Goal: Information Seeking & Learning: Find contact information

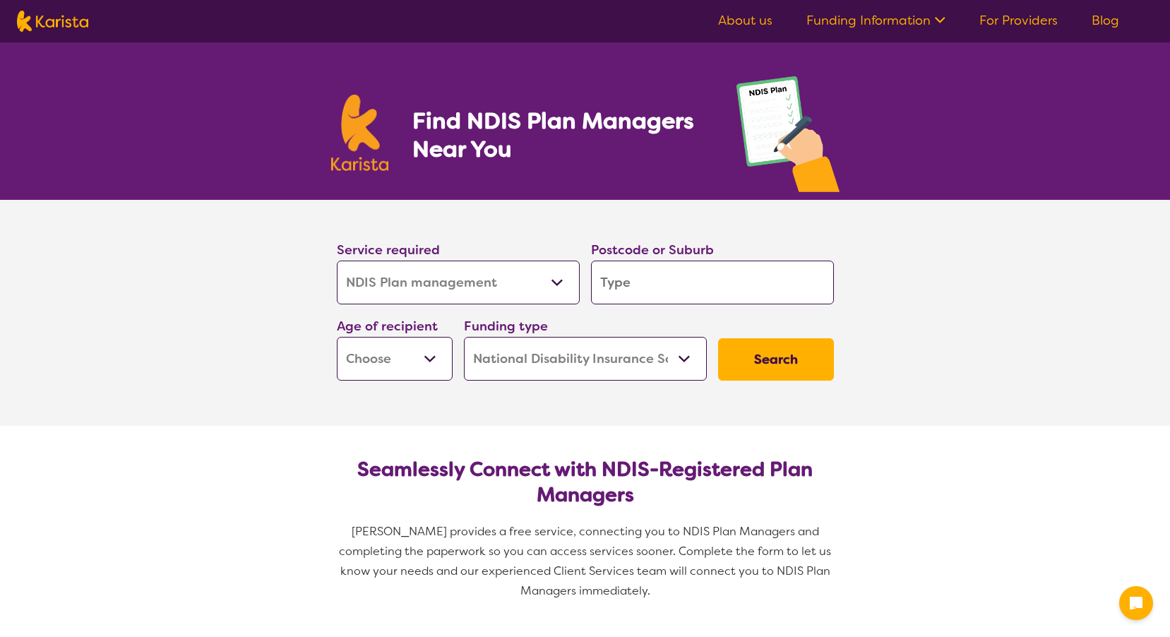
select select "NDIS Plan management"
select select "NDIS"
select select "NDIS Plan management"
select select "NDIS"
click at [635, 282] on input "search" at bounding box center [712, 282] width 243 height 44
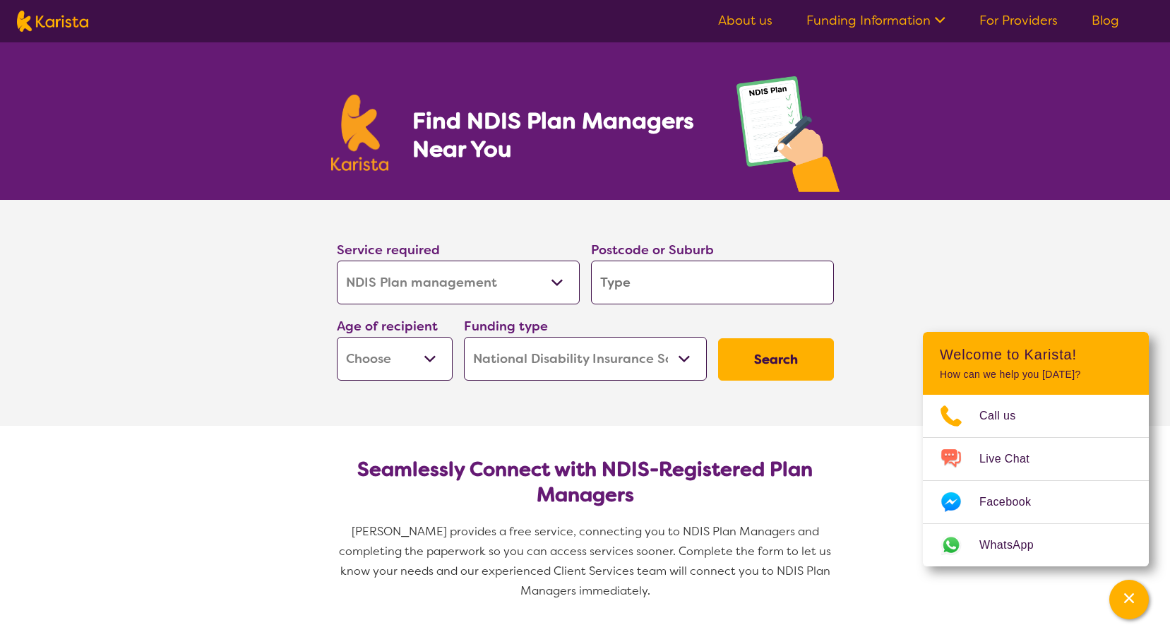
type input "4"
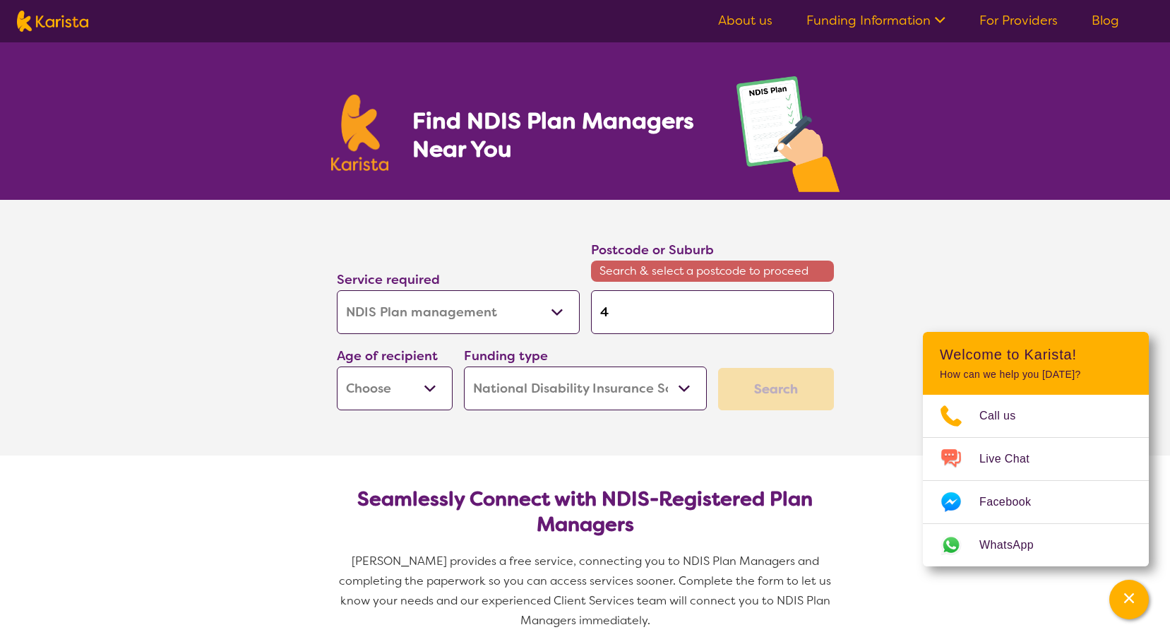
type input "41"
type input "415"
type input "4157"
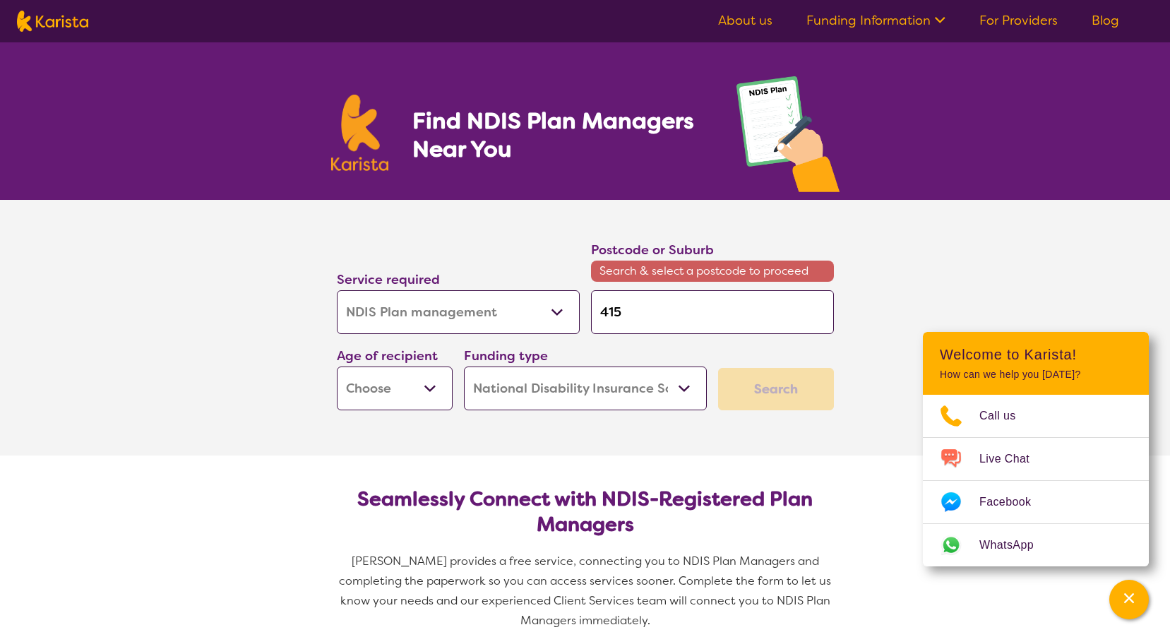
type input "4157"
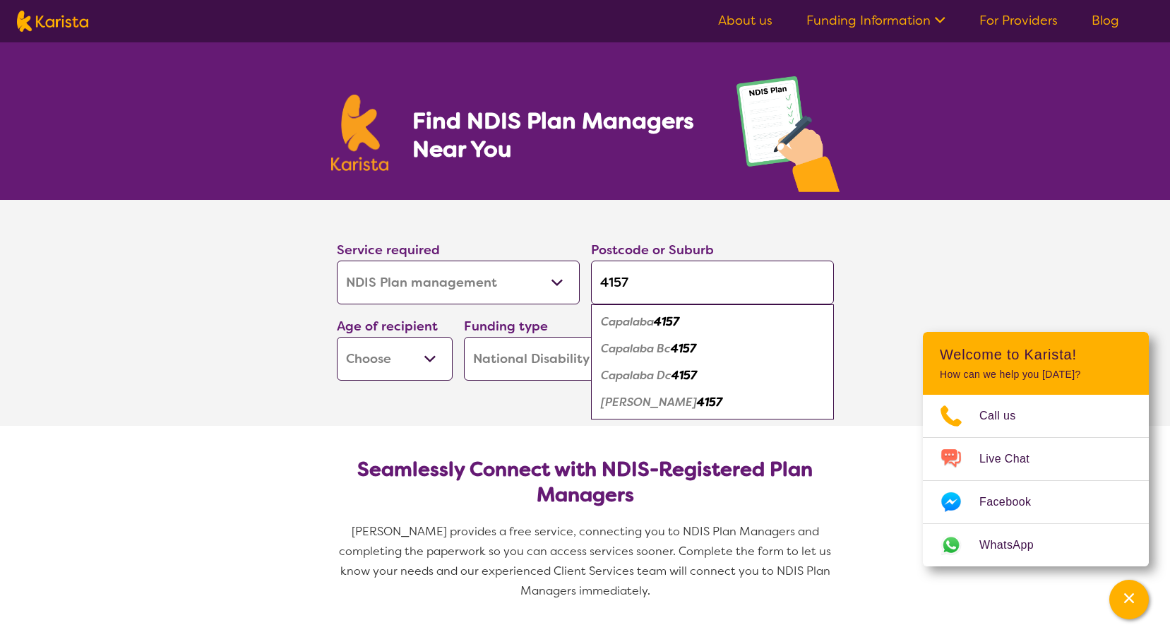
type input "4157"
click at [627, 319] on em "Capalaba" at bounding box center [627, 321] width 53 height 15
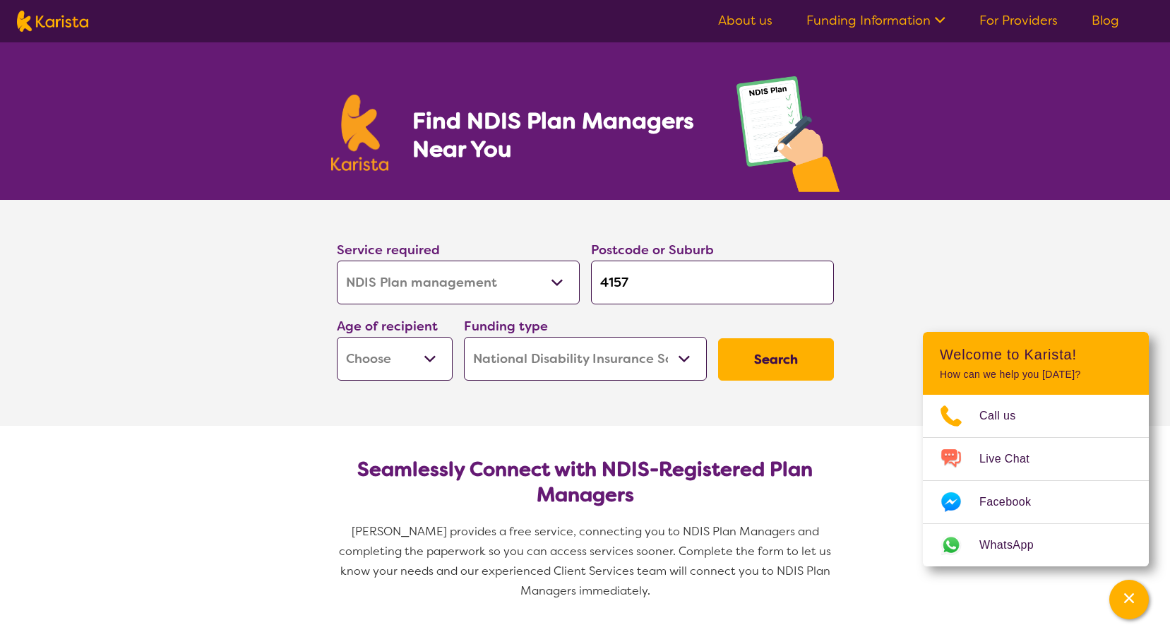
click at [425, 357] on select "Early Childhood - 0 to 9 Child - 10 to 11 Adolescent - 12 to 17 Adult - 18 to 6…" at bounding box center [395, 359] width 116 height 44
select select "EC"
click at [337, 337] on select "Early Childhood - 0 to 9 Child - 10 to 11 Adolescent - 12 to 17 Adult - 18 to 6…" at bounding box center [395, 359] width 116 height 44
select select "EC"
click at [685, 367] on select "Home Care Package (HCP) National Disability Insurance Scheme (NDIS) I don't know" at bounding box center [585, 359] width 243 height 44
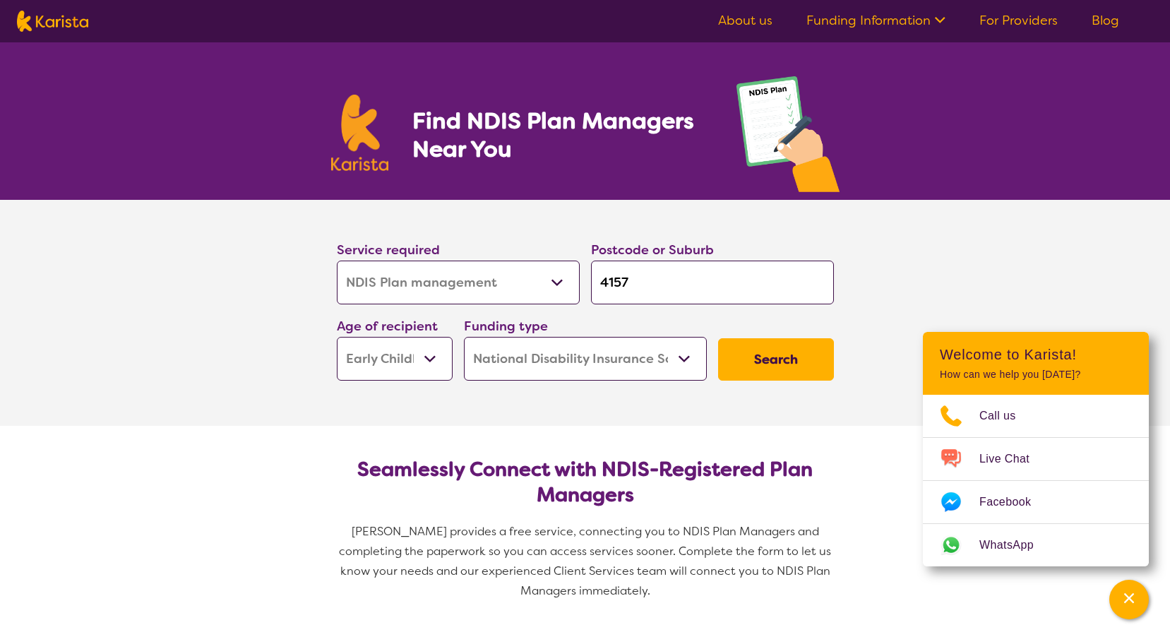
click at [686, 367] on select "Home Care Package (HCP) National Disability Insurance Scheme (NDIS) I don't know" at bounding box center [585, 359] width 243 height 44
click at [803, 361] on button "Search" at bounding box center [776, 359] width 116 height 42
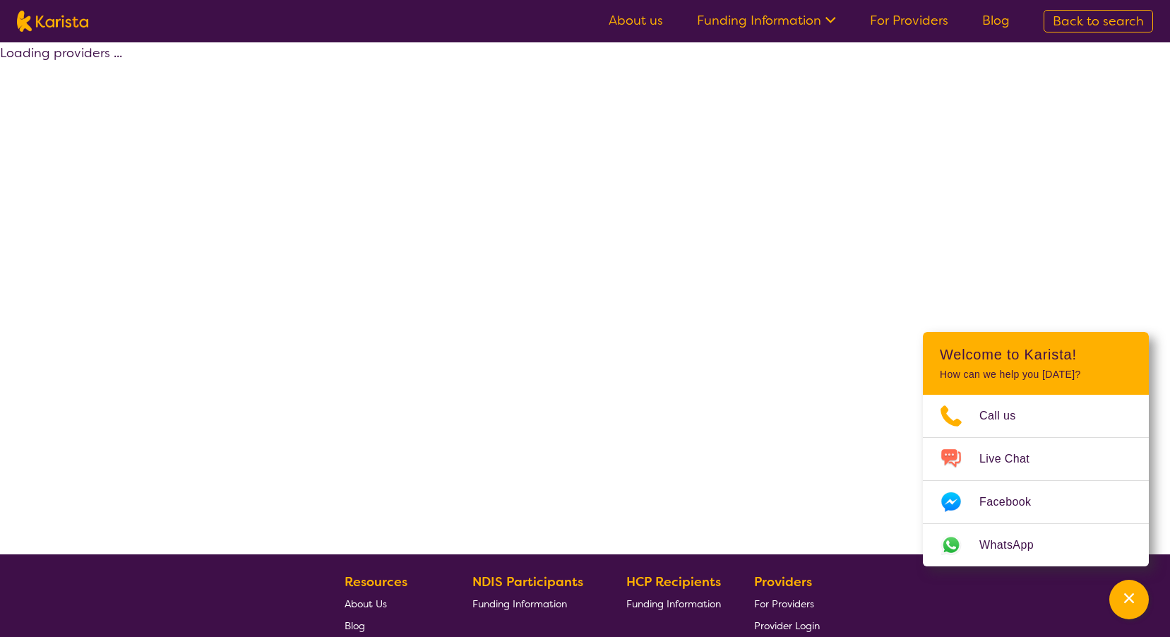
select select "by_score"
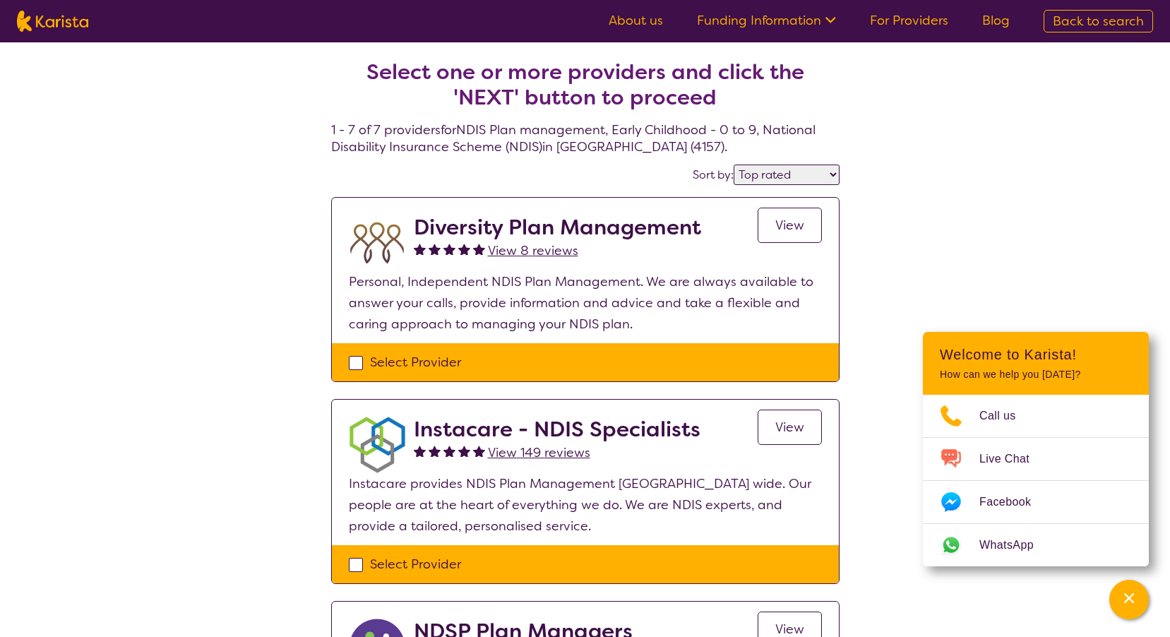
click at [775, 229] on span "View" at bounding box center [789, 225] width 29 height 17
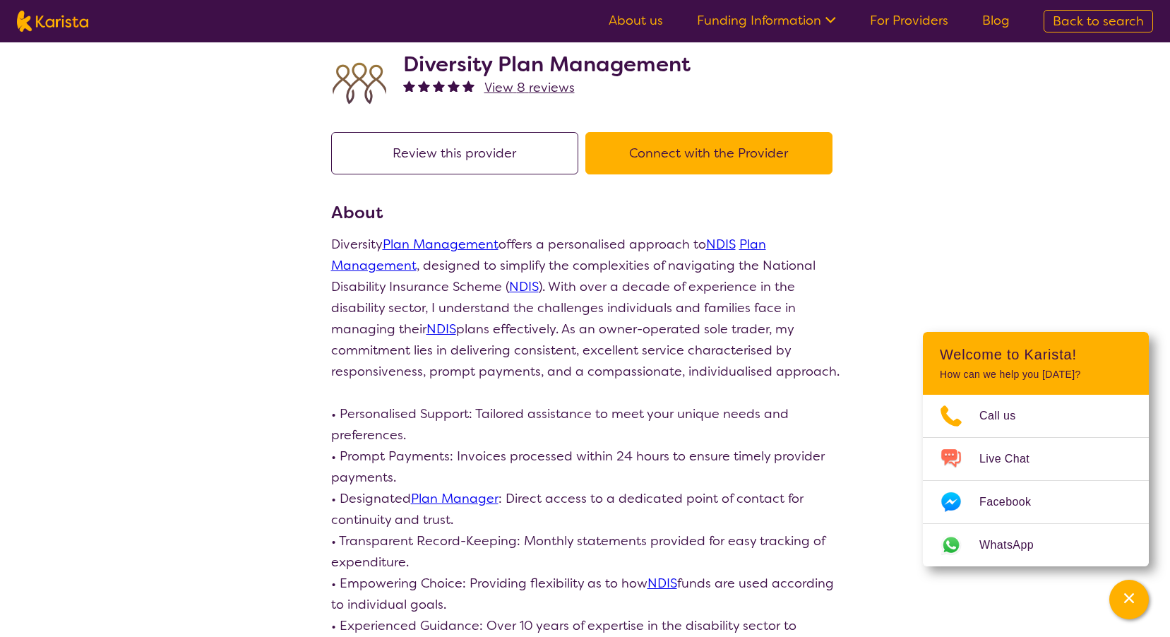
scroll to position [71, 0]
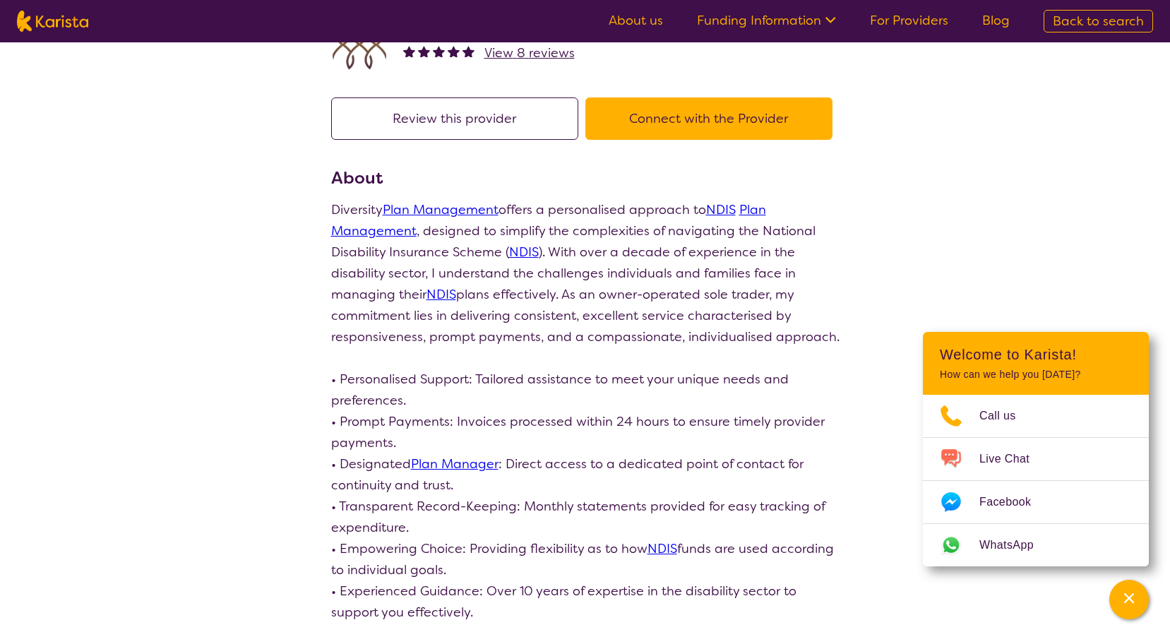
click at [676, 109] on button "Connect with the Provider" at bounding box center [708, 118] width 247 height 42
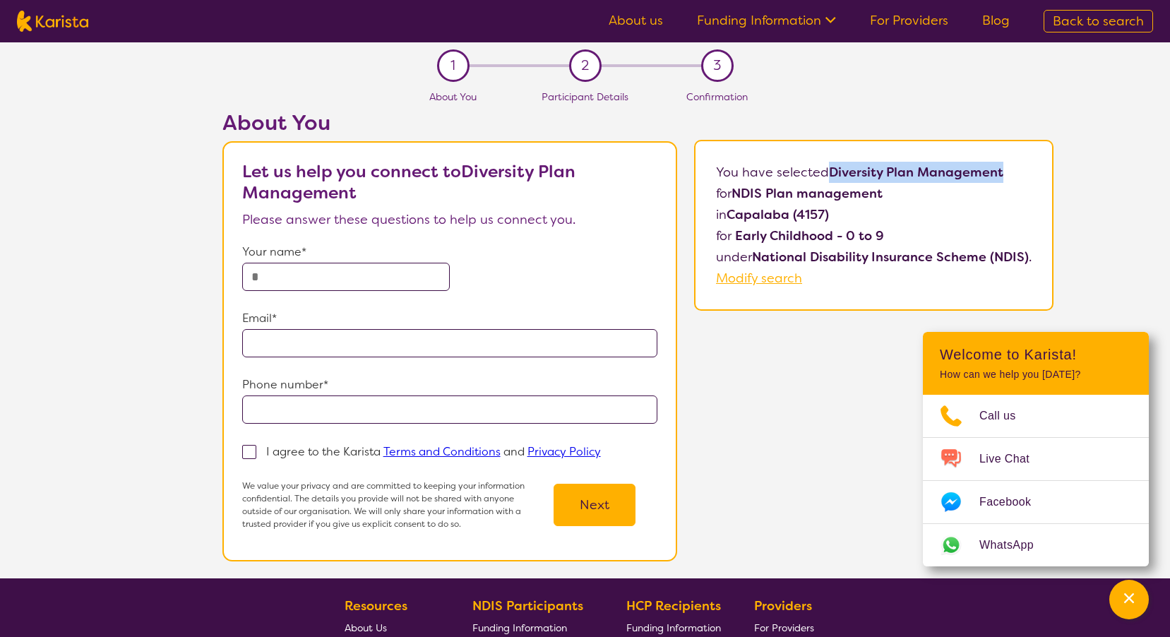
drag, startPoint x: 831, startPoint y: 174, endPoint x: 1005, endPoint y: 175, distance: 174.3
click at [1005, 175] on p "You have selected Diversity Plan Management for NDIS Plan management in [GEOGRA…" at bounding box center [873, 225] width 315 height 127
copy b "Diversity Plan Management"
